Goal: Task Accomplishment & Management: Manage account settings

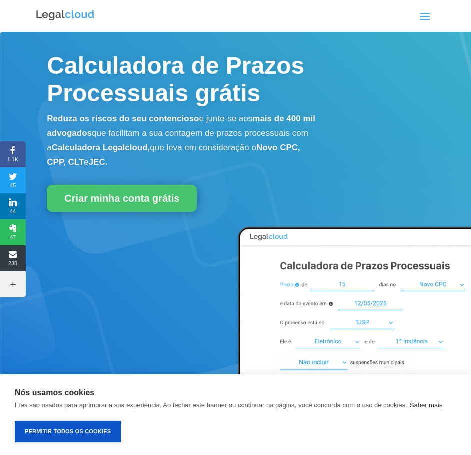
click at [424, 12] on span at bounding box center [425, 16] width 16 height 16
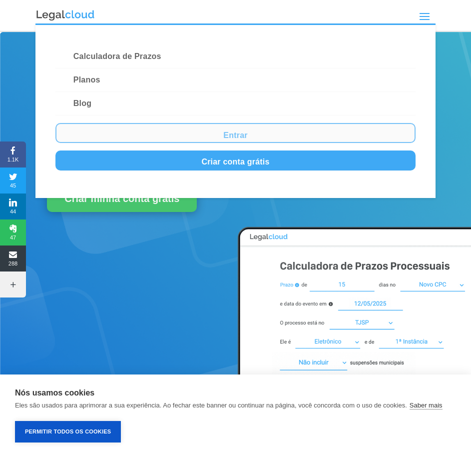
click at [221, 134] on link "Entrar" at bounding box center [235, 133] width 360 height 20
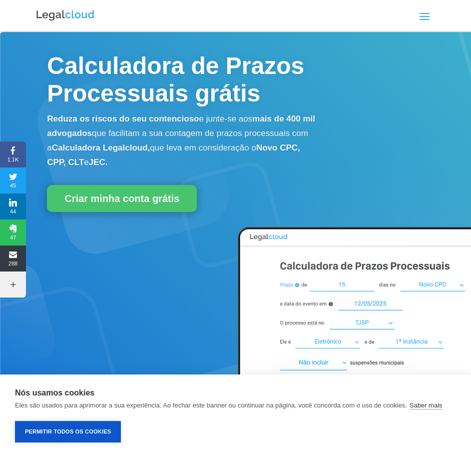
click at [418, 17] on span at bounding box center [425, 16] width 16 height 16
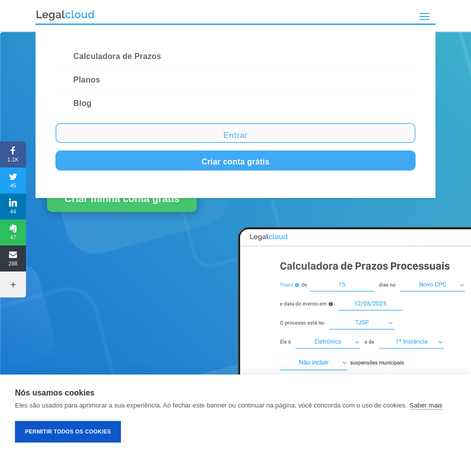
click at [201, 134] on link "Entrar" at bounding box center [235, 133] width 360 height 20
